Goal: Navigation & Orientation: Go to known website

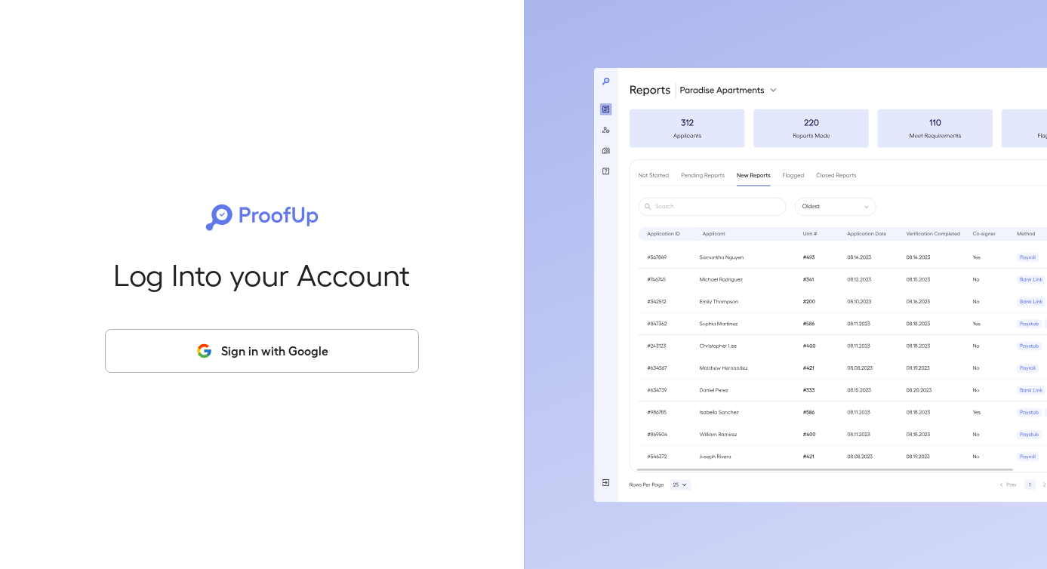
click at [258, 110] on div "Log Into your Account Sign in with Google" at bounding box center [262, 284] width 476 height 569
click at [273, 358] on button "Sign in with Google" at bounding box center [262, 351] width 314 height 44
